Goal: Check status: Check status

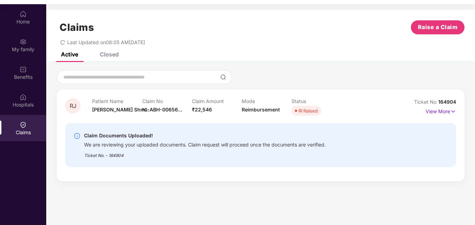
scroll to position [39, 0]
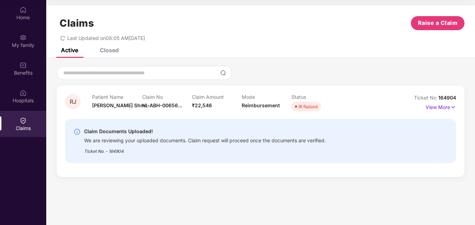
click at [78, 131] on img at bounding box center [76, 131] width 7 height 7
click at [76, 133] on img at bounding box center [76, 131] width 7 height 7
click at [432, 108] on p "View More" at bounding box center [440, 105] width 30 height 9
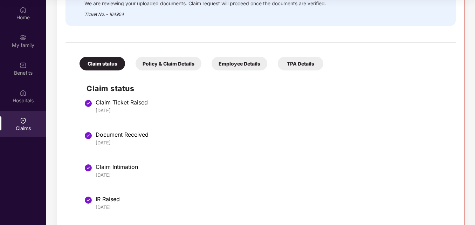
scroll to position [125, 0]
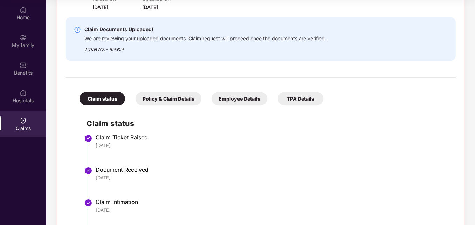
click at [175, 99] on div "Policy & Claim Details" at bounding box center [168, 99] width 66 height 14
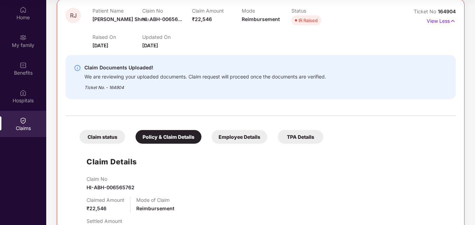
click at [237, 140] on div "Employee Details" at bounding box center [239, 137] width 56 height 14
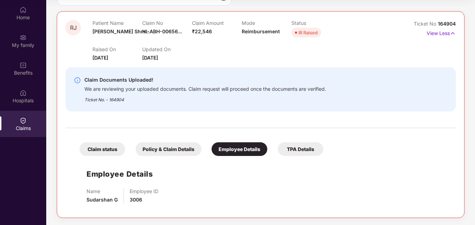
click at [294, 148] on div "TPA Details" at bounding box center [300, 149] width 45 height 14
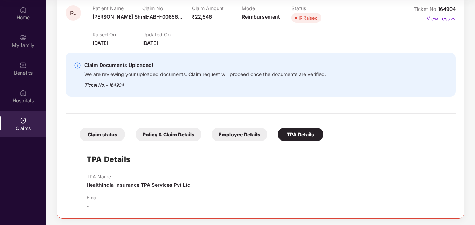
scroll to position [90, 0]
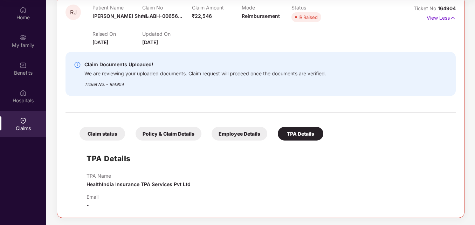
click at [107, 136] on div "Claim status" at bounding box center [101, 134] width 45 height 14
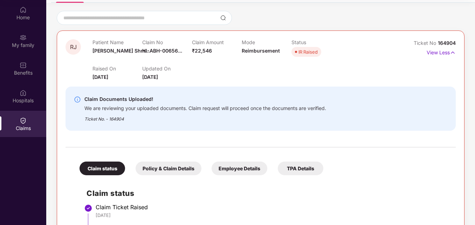
scroll to position [0, 0]
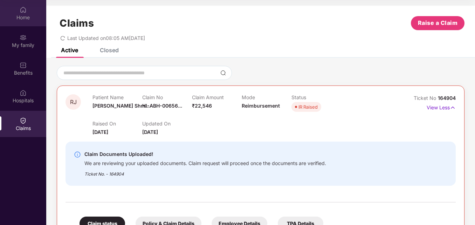
click at [18, 22] on div "Home" at bounding box center [23, 13] width 46 height 26
